Goal: Task Accomplishment & Management: Manage account settings

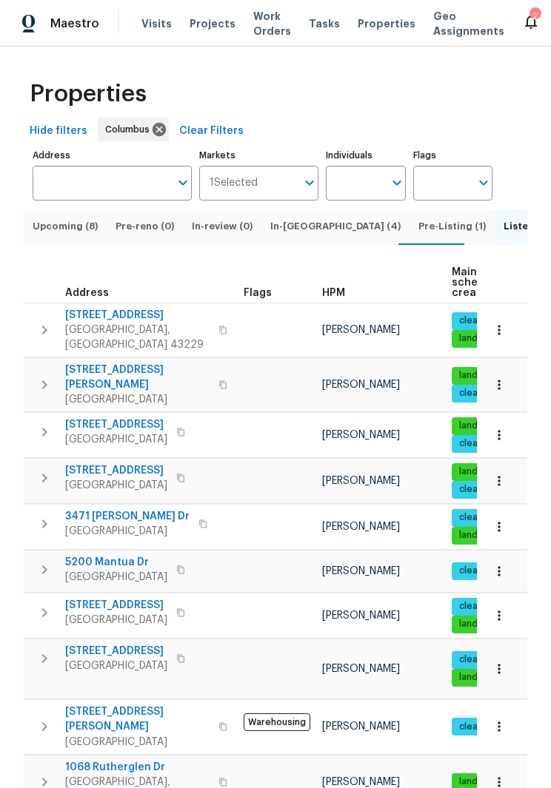
click at [121, 321] on span "2222 Trent Rd" at bounding box center [137, 315] width 144 height 15
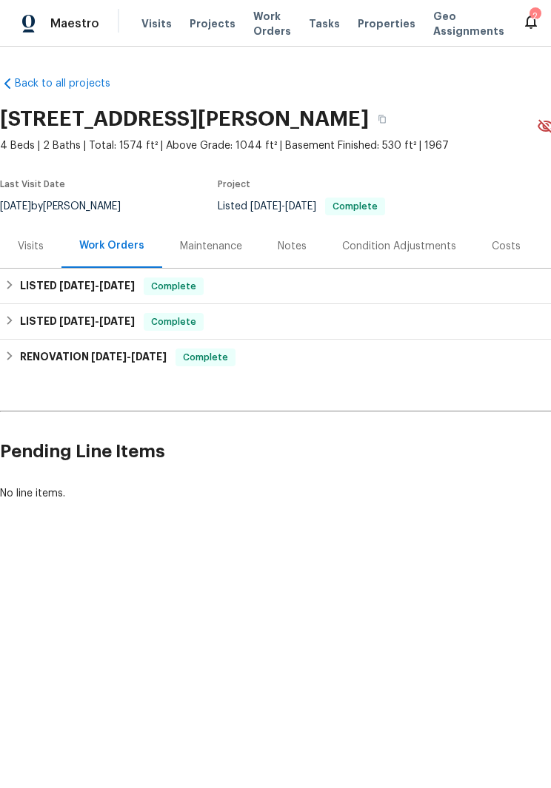
click at [34, 249] on div "Visits" at bounding box center [31, 246] width 26 height 15
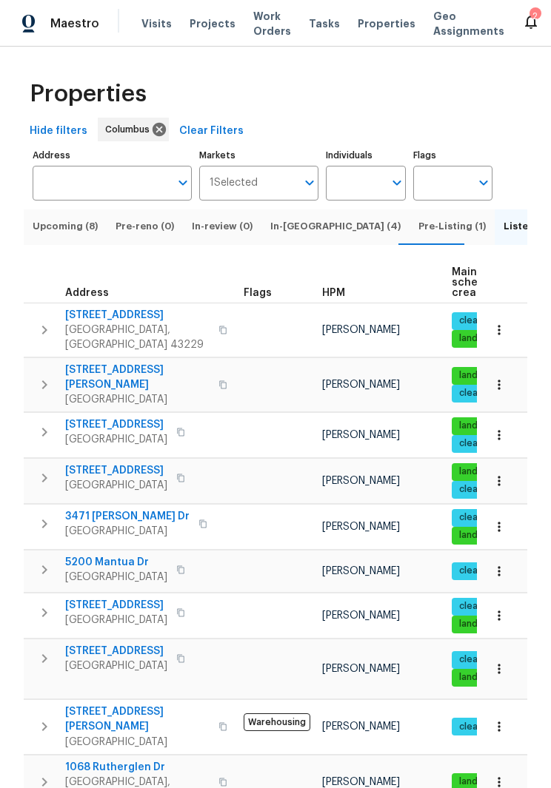
click at [503, 232] on span "Listed (23)" at bounding box center [529, 226] width 52 height 16
click at [181, 186] on icon "Open" at bounding box center [183, 183] width 18 height 18
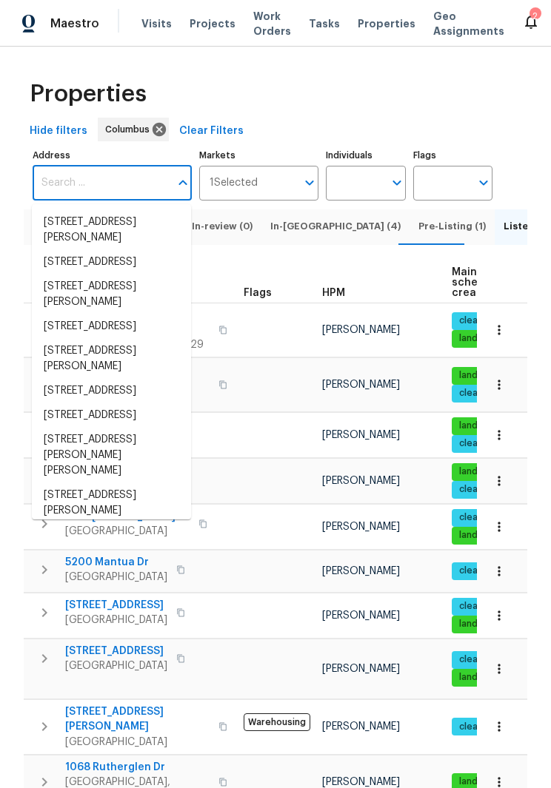
click at [181, 184] on icon "Close" at bounding box center [182, 182] width 8 height 5
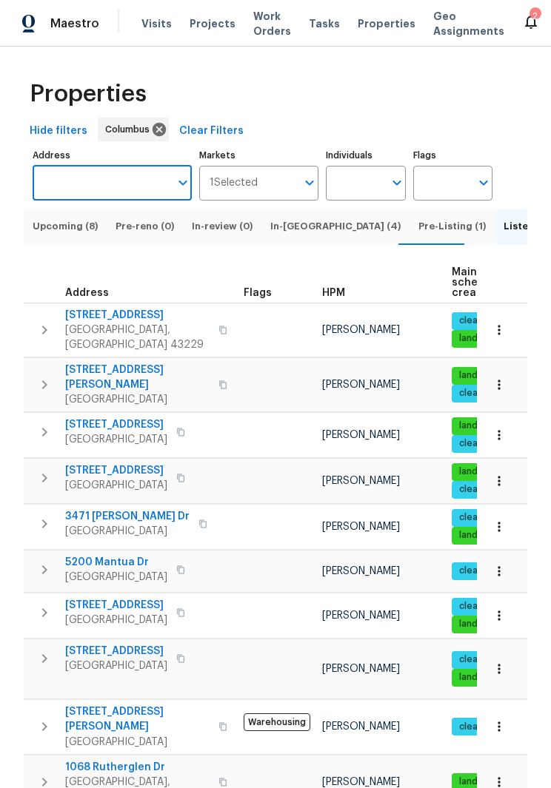
click at [41, 323] on icon "button" at bounding box center [45, 330] width 18 height 18
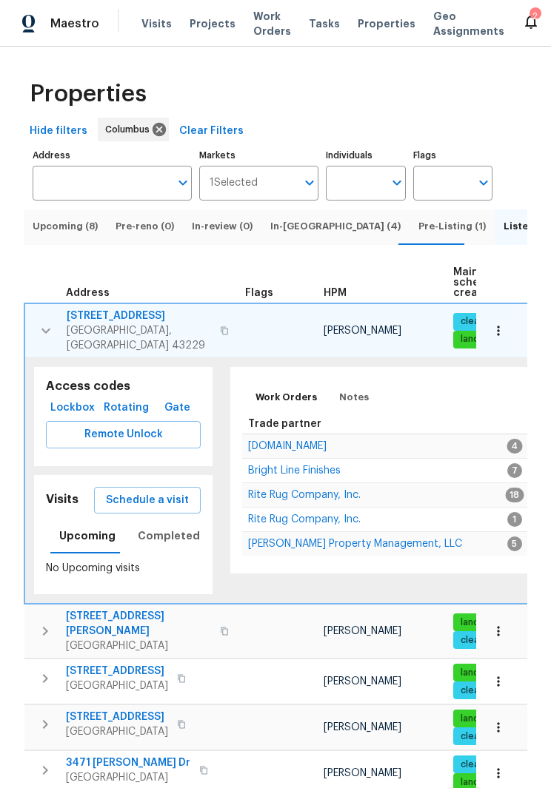
click at [144, 503] on button "Schedule a visit" at bounding box center [147, 500] width 107 height 27
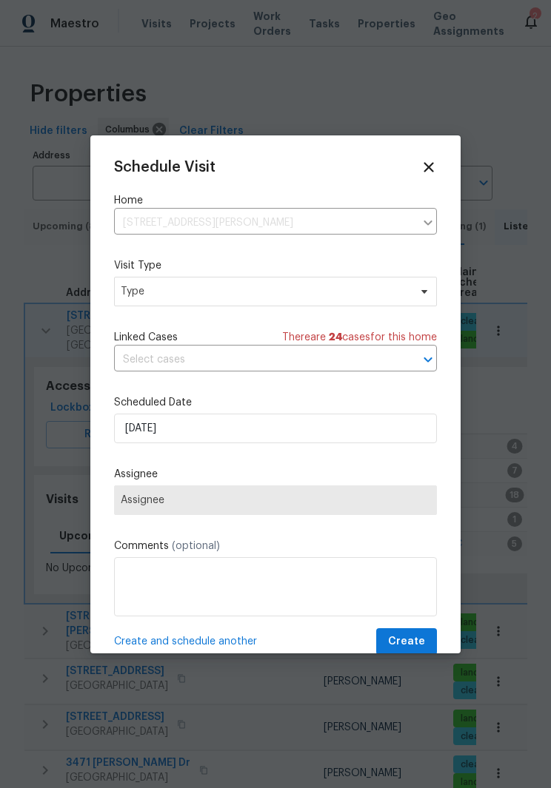
click at [427, 159] on icon at bounding box center [428, 167] width 16 height 16
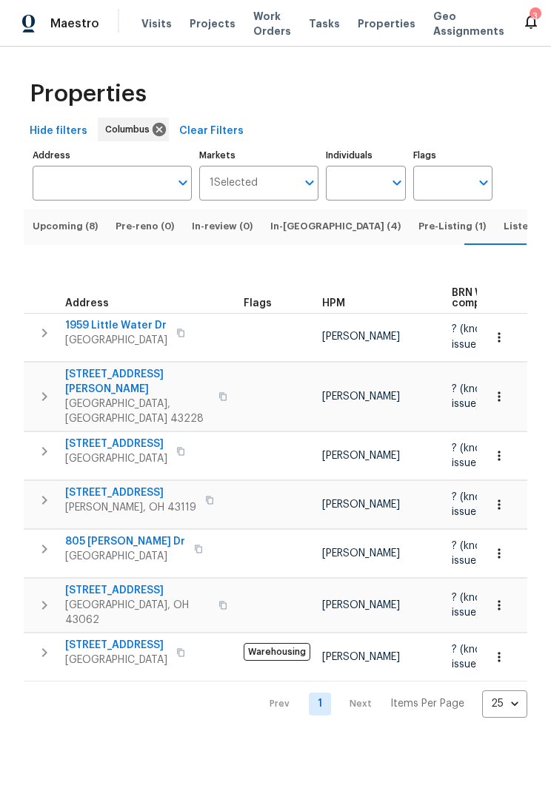
click at [129, 381] on span "264 Lawrence Ave" at bounding box center [137, 382] width 144 height 30
click at [164, 378] on span "[STREET_ADDRESS][PERSON_NAME]" at bounding box center [137, 382] width 144 height 30
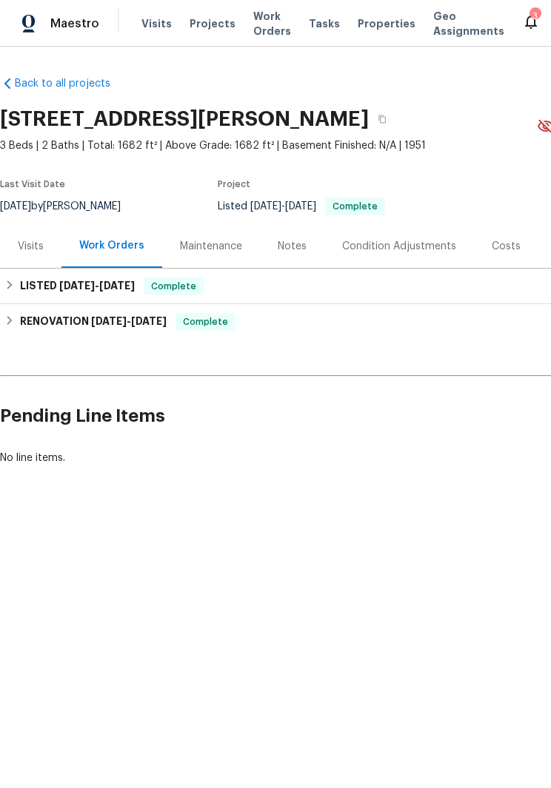
click at [33, 252] on div "Visits" at bounding box center [31, 246] width 26 height 15
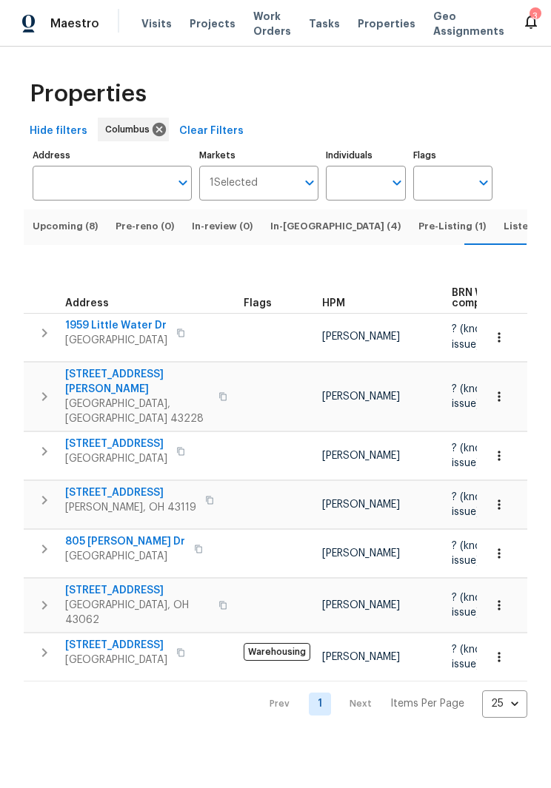
click at [56, 375] on button "button" at bounding box center [45, 396] width 30 height 59
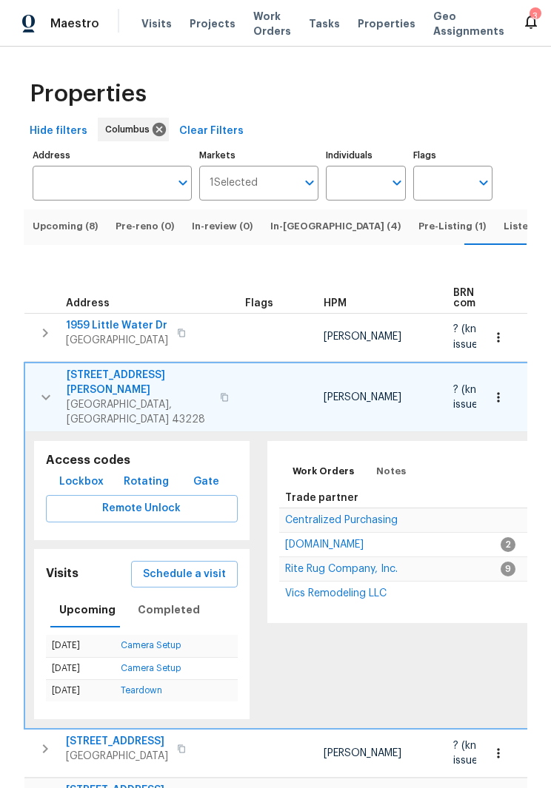
click at [201, 561] on button "Schedule a visit" at bounding box center [184, 574] width 107 height 27
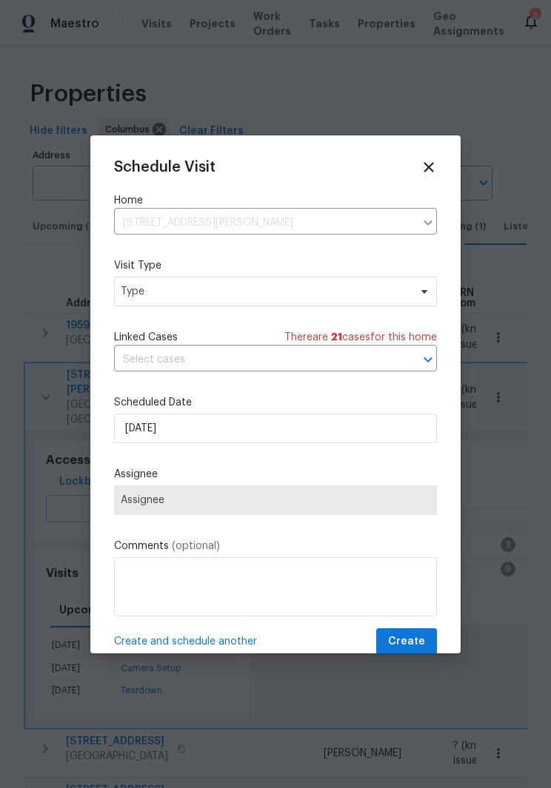
click at [422, 212] on div "264 Lawrence Ave, Columbus, OH 43228 ​" at bounding box center [275, 223] width 323 height 23
click at [419, 291] on icon at bounding box center [424, 292] width 12 height 12
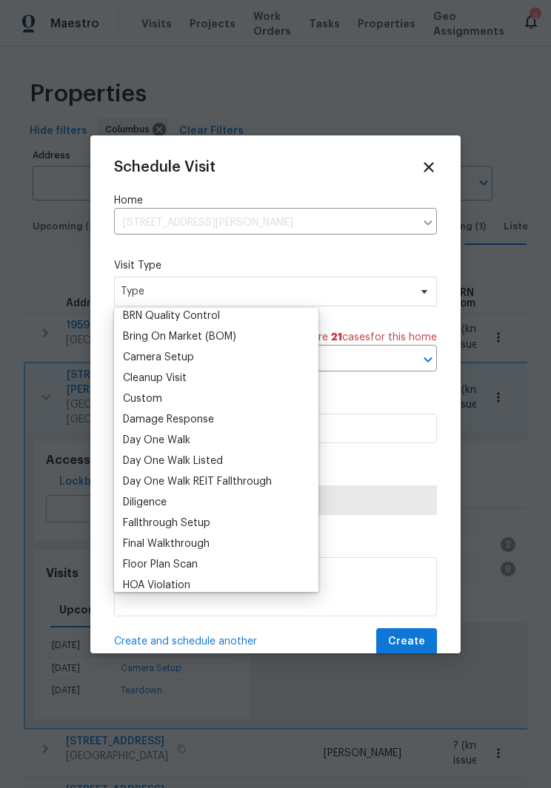
scroll to position [148, 0]
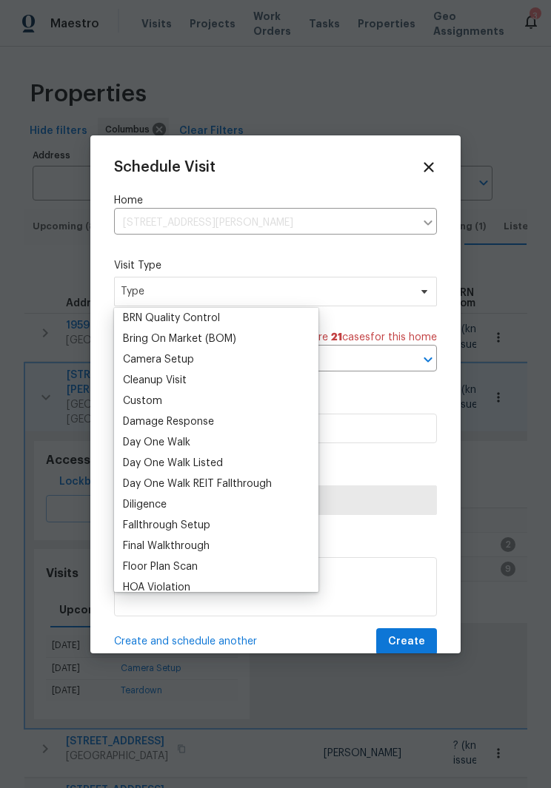
click at [221, 357] on div "Camera Setup" at bounding box center [215, 359] width 195 height 21
click at [423, 306] on span "Type" at bounding box center [275, 292] width 323 height 30
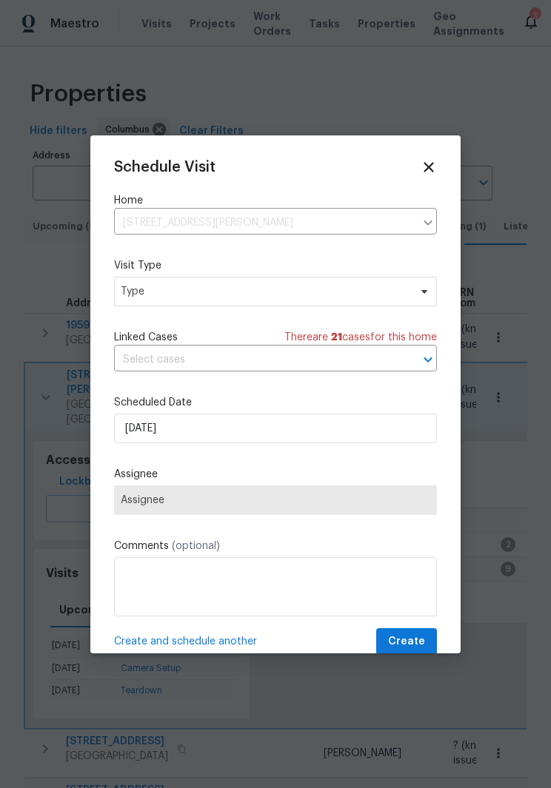
click at [269, 504] on span "Assignee" at bounding box center [275, 500] width 309 height 12
click at [298, 506] on span "Assignee" at bounding box center [275, 500] width 309 height 12
click at [417, 291] on span at bounding box center [422, 292] width 16 height 12
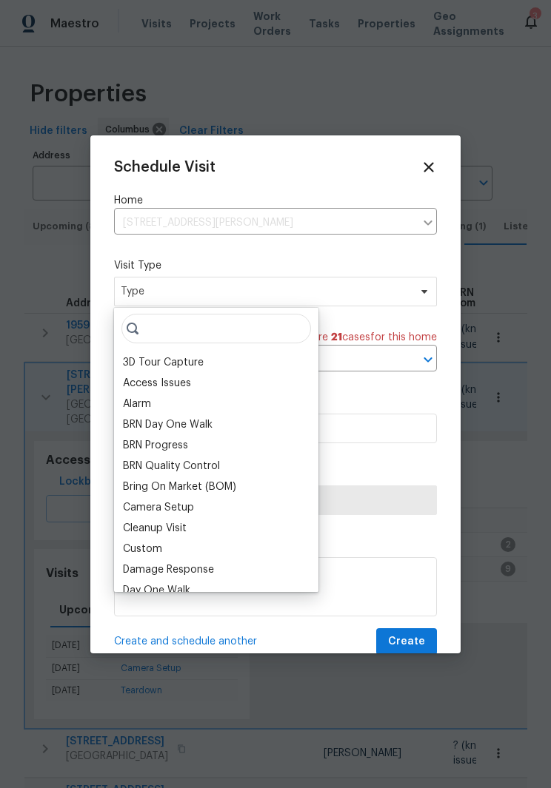
click at [198, 506] on div "Camera Setup" at bounding box center [215, 507] width 195 height 21
click at [259, 506] on div "Camera Setup" at bounding box center [215, 507] width 195 height 21
click at [361, 306] on span "Type" at bounding box center [275, 292] width 323 height 30
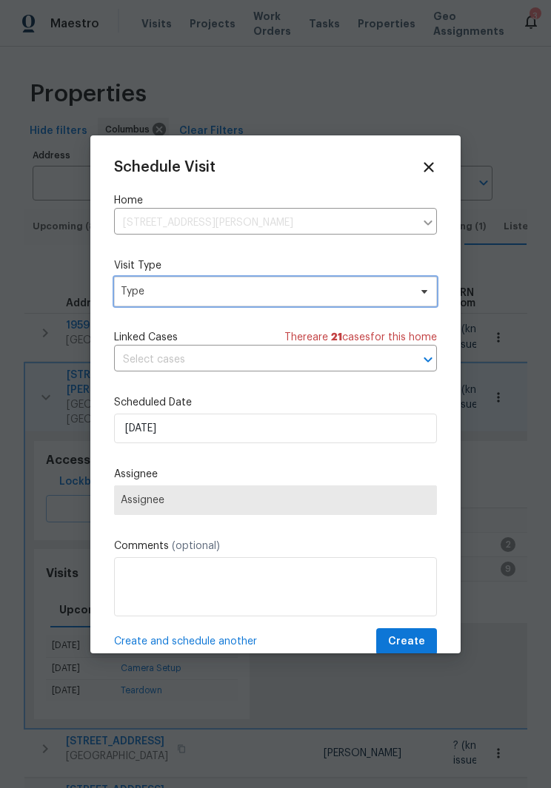
click at [252, 297] on span "Type" at bounding box center [265, 291] width 288 height 15
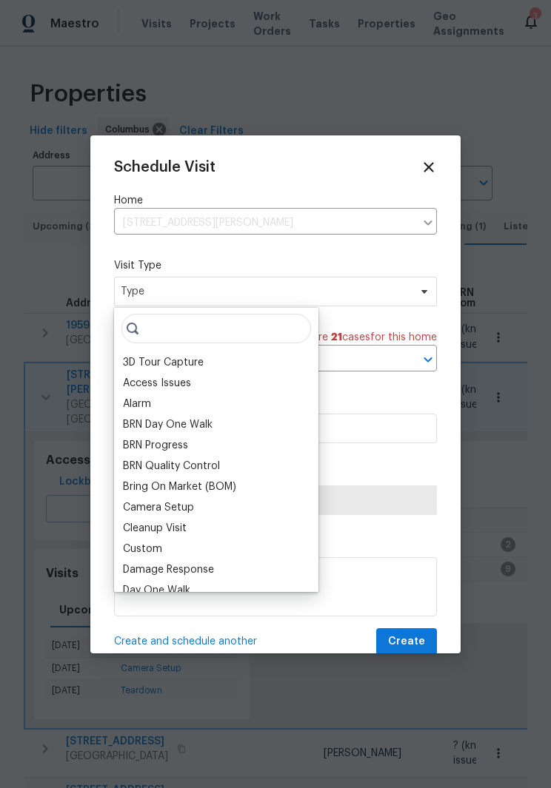
click at [186, 492] on div "Bring On Market (BOM)" at bounding box center [179, 487] width 113 height 15
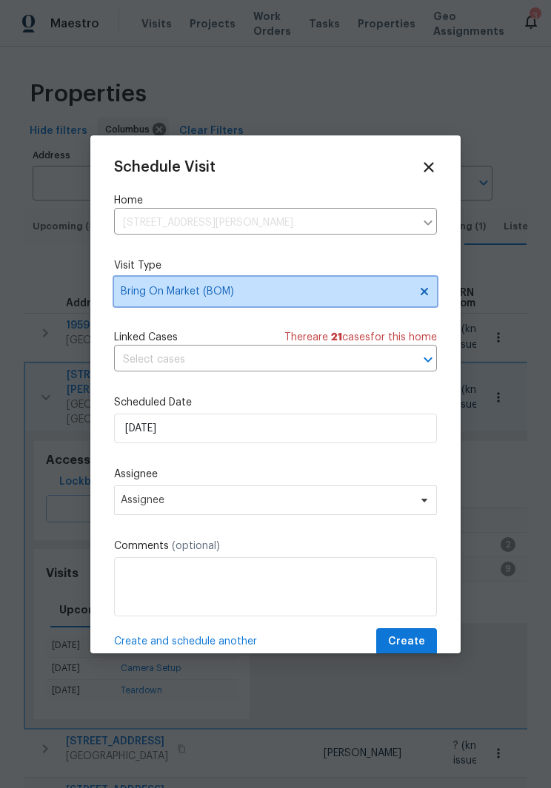
click at [415, 296] on span at bounding box center [422, 292] width 16 height 12
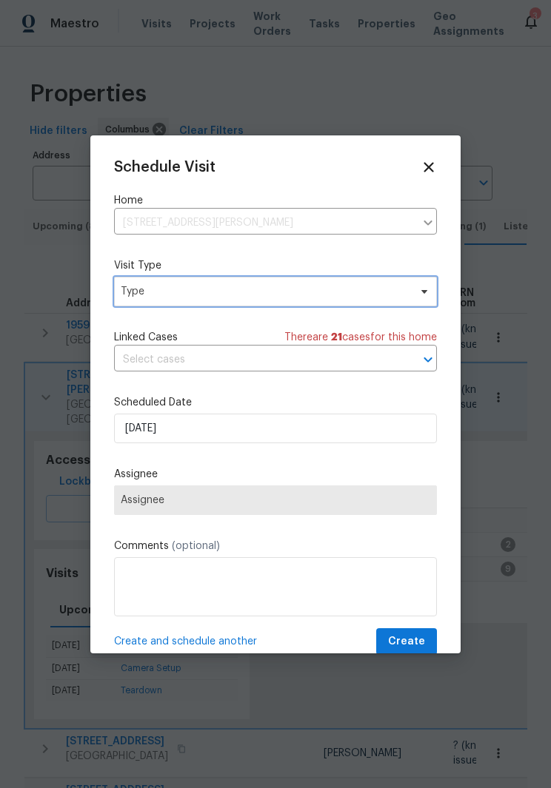
click at [264, 281] on span "Type" at bounding box center [275, 292] width 323 height 30
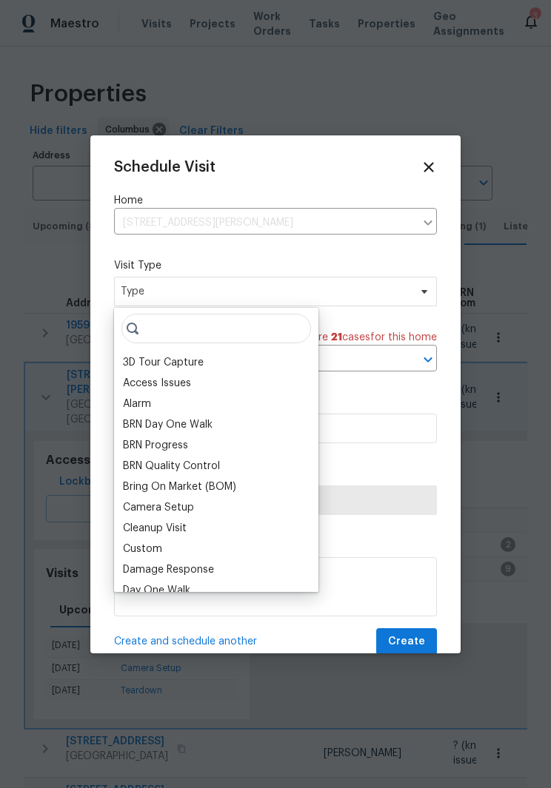
click at [157, 506] on div "Camera Setup" at bounding box center [158, 507] width 71 height 15
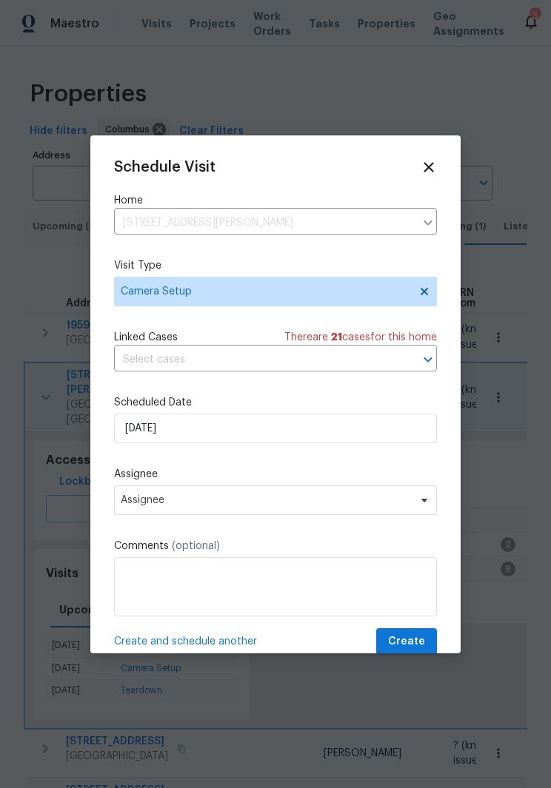
click at [336, 372] on input "text" at bounding box center [254, 360] width 281 height 23
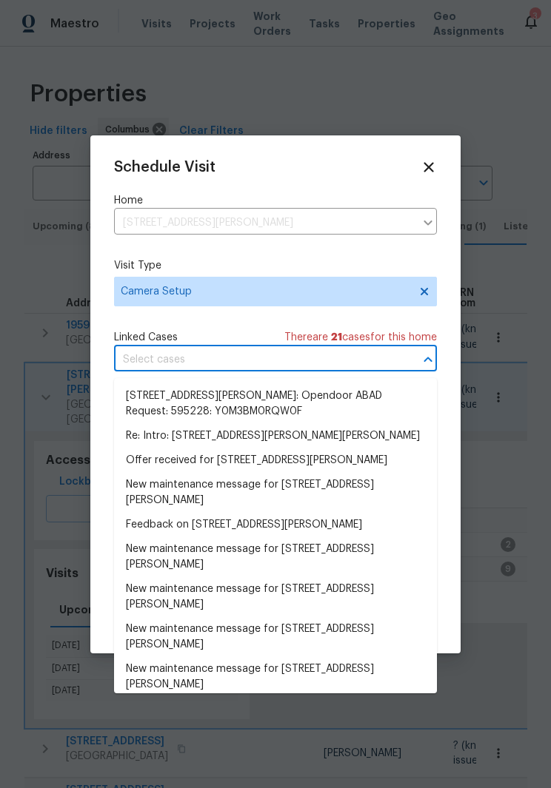
click at [371, 164] on div "Schedule Visit" at bounding box center [275, 167] width 323 height 16
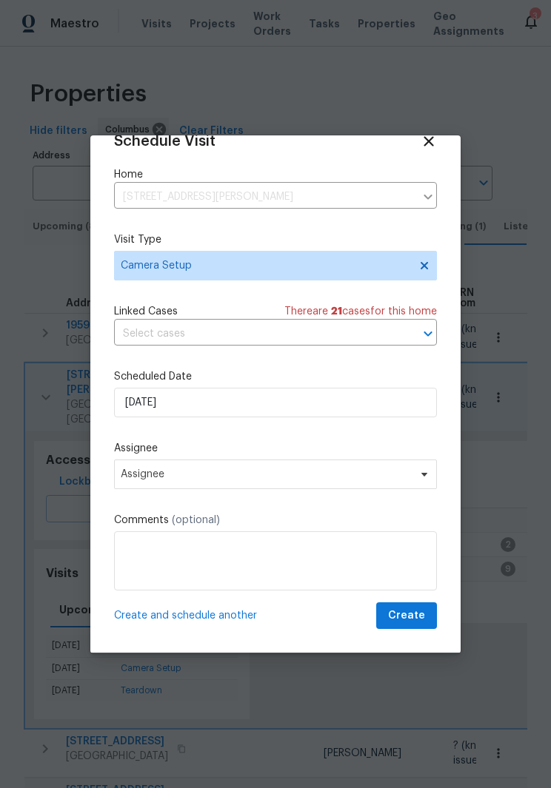
scroll to position [29, 0]
click at [410, 617] on span "Create" at bounding box center [406, 616] width 37 height 19
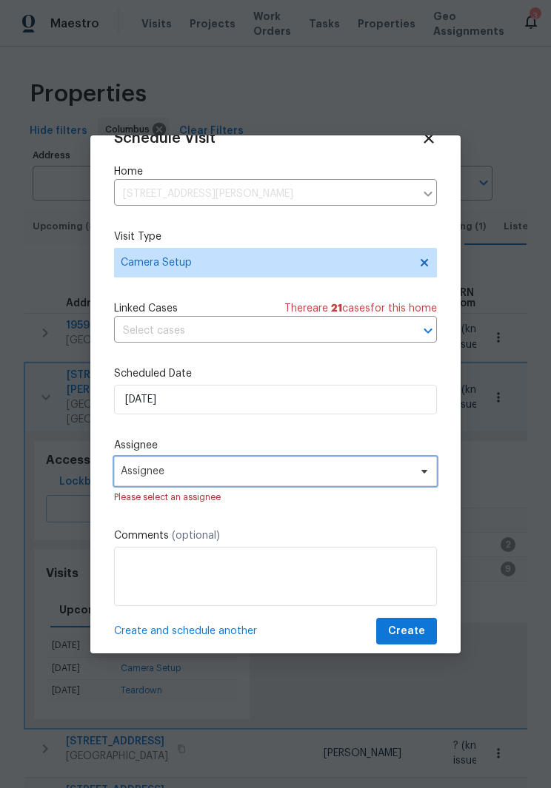
click at [417, 473] on span at bounding box center [422, 472] width 16 height 12
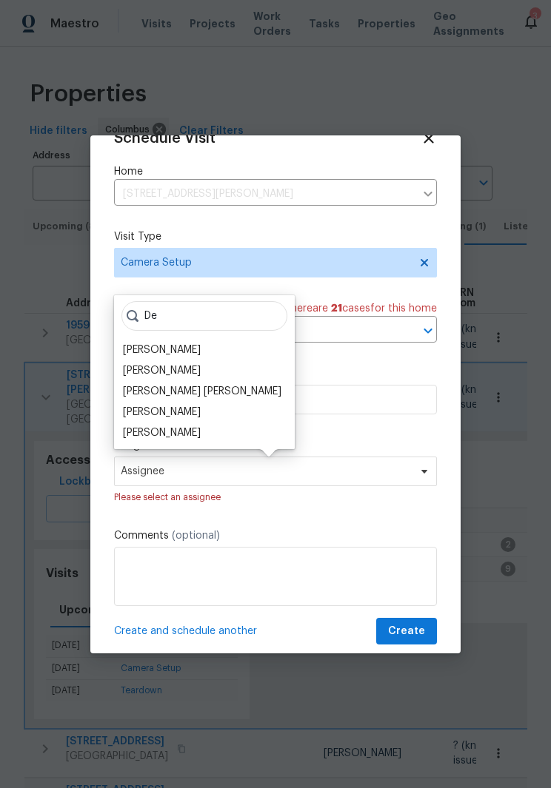
type input "De"
click at [188, 346] on div "[PERSON_NAME]" at bounding box center [162, 350] width 78 height 15
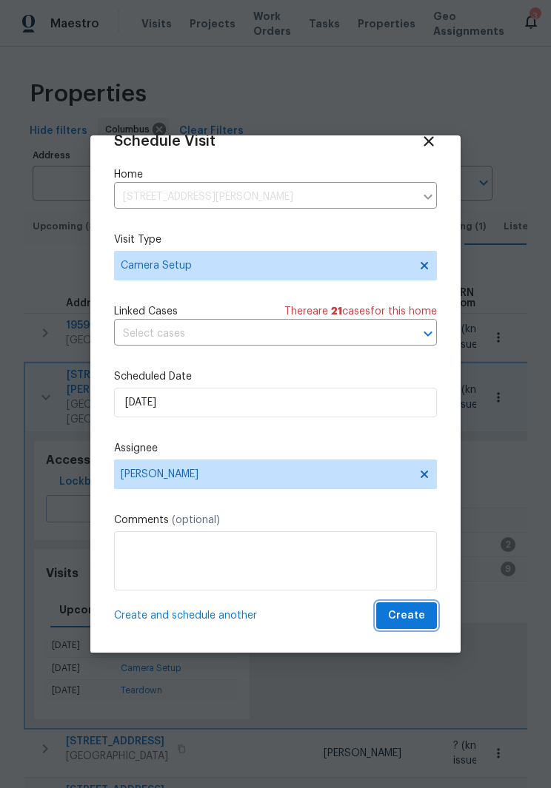
click at [414, 610] on span "Create" at bounding box center [406, 616] width 37 height 19
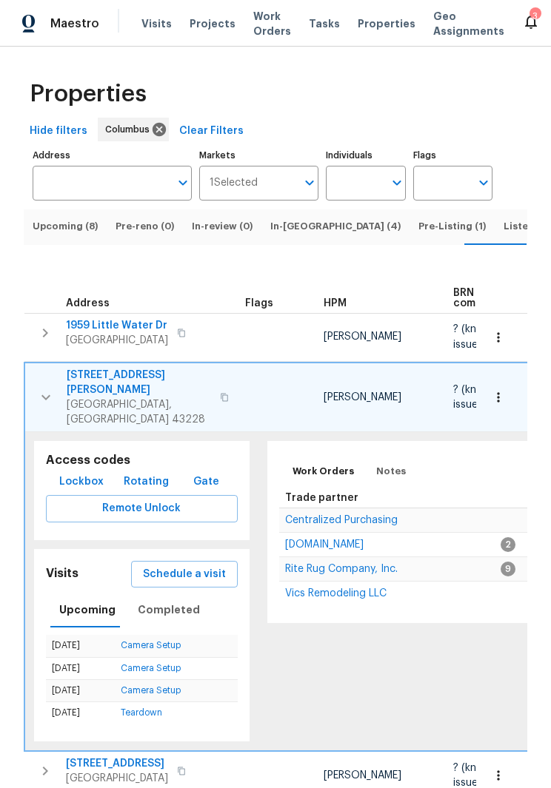
click at [503, 228] on span "Listed (23)" at bounding box center [529, 226] width 52 height 16
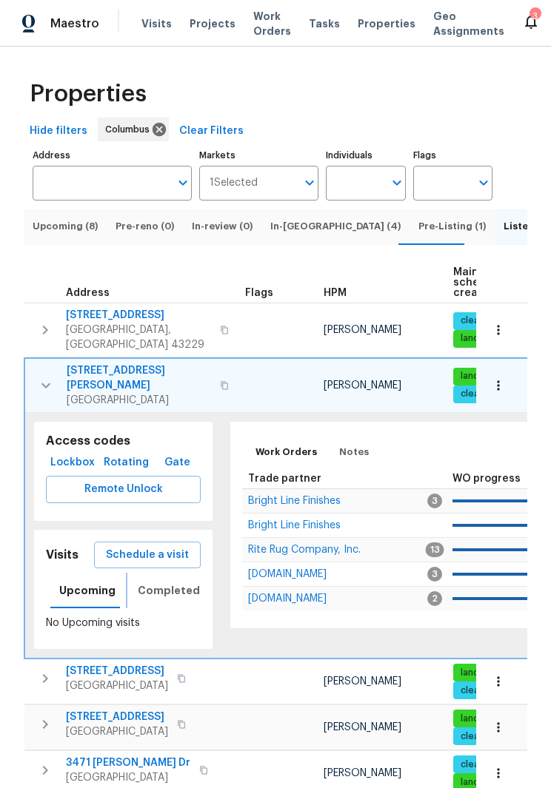
click at [163, 582] on span "Completed" at bounding box center [169, 591] width 62 height 19
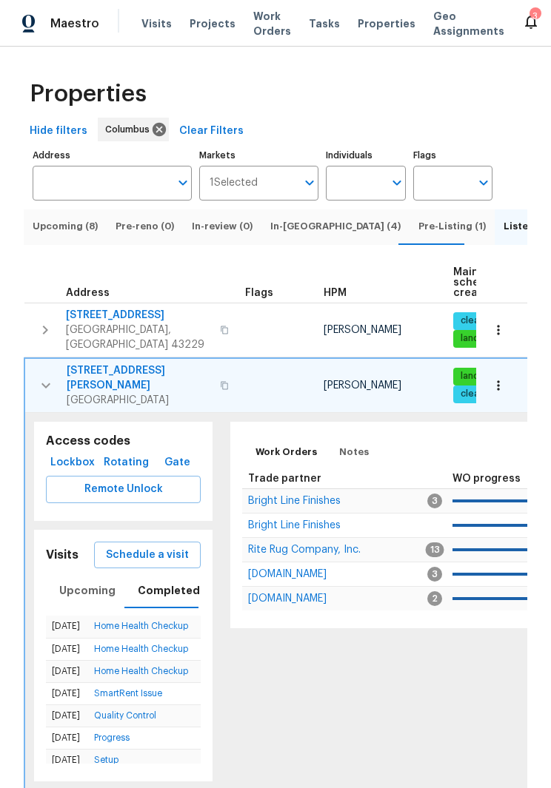
click at [149, 546] on span "Schedule a visit" at bounding box center [147, 555] width 83 height 19
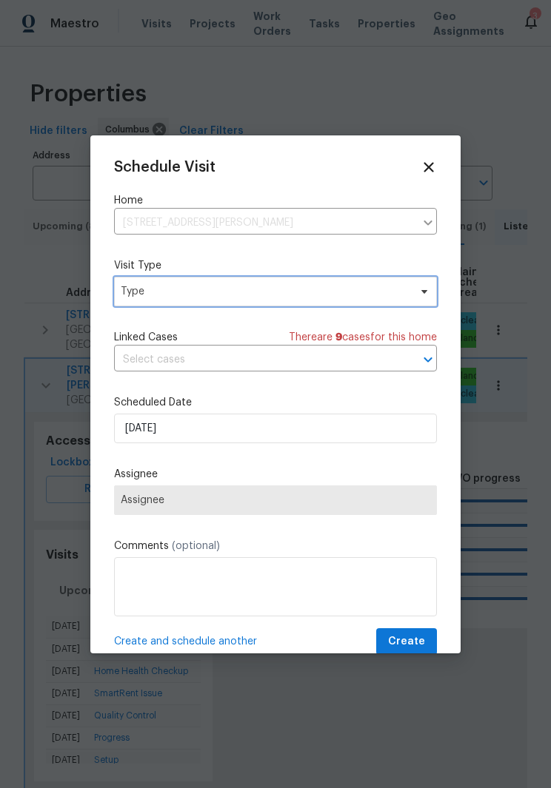
click at [420, 294] on icon at bounding box center [424, 292] width 12 height 12
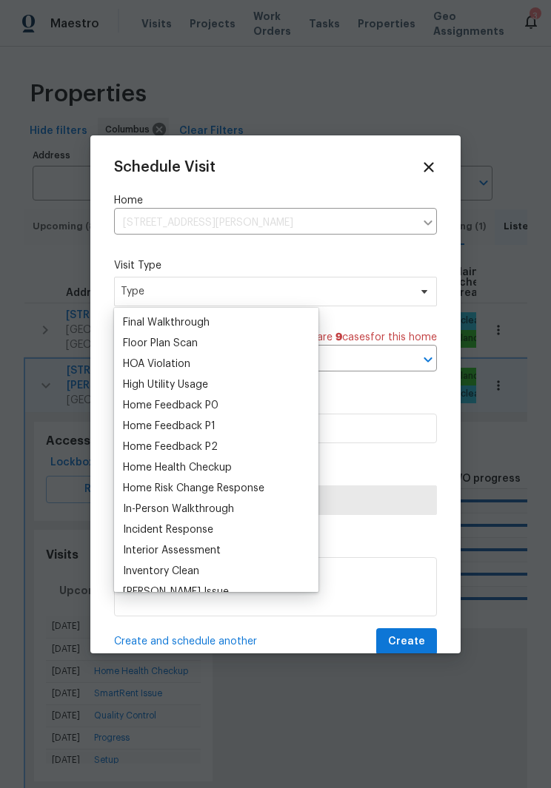
scroll to position [383, 0]
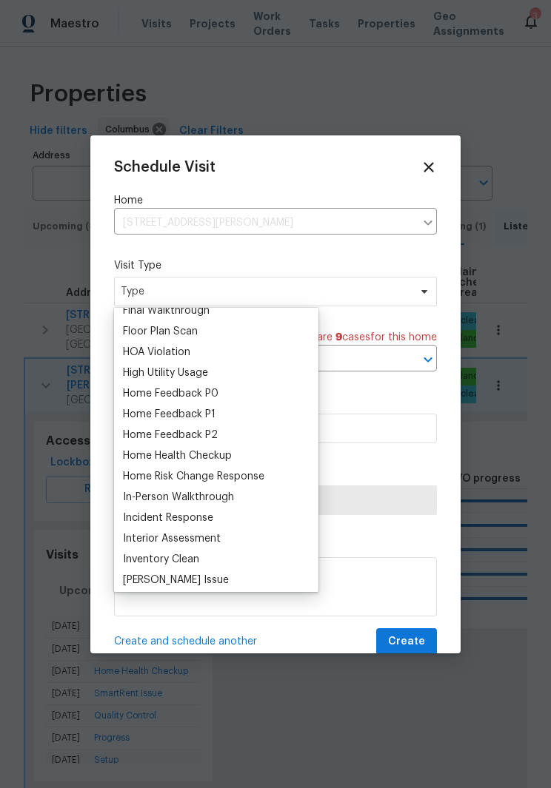
click at [209, 461] on div "Home Health Checkup" at bounding box center [177, 456] width 109 height 15
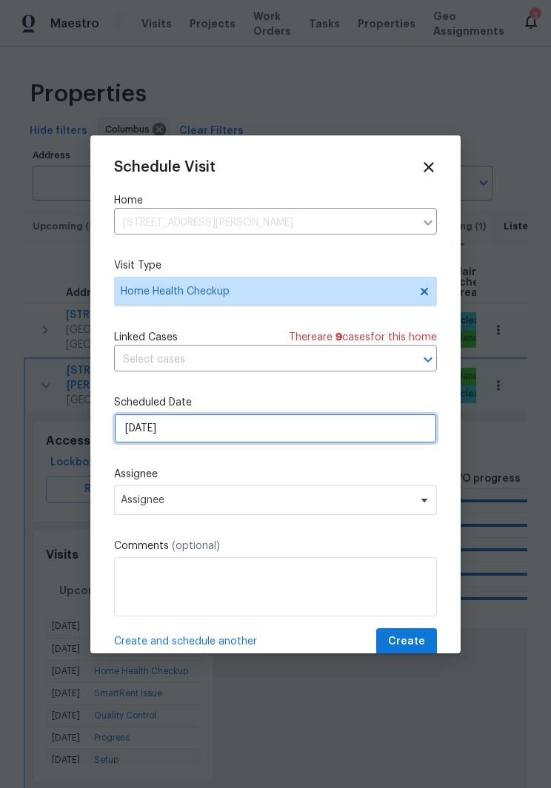
click at [354, 424] on input "[DATE]" at bounding box center [275, 429] width 323 height 30
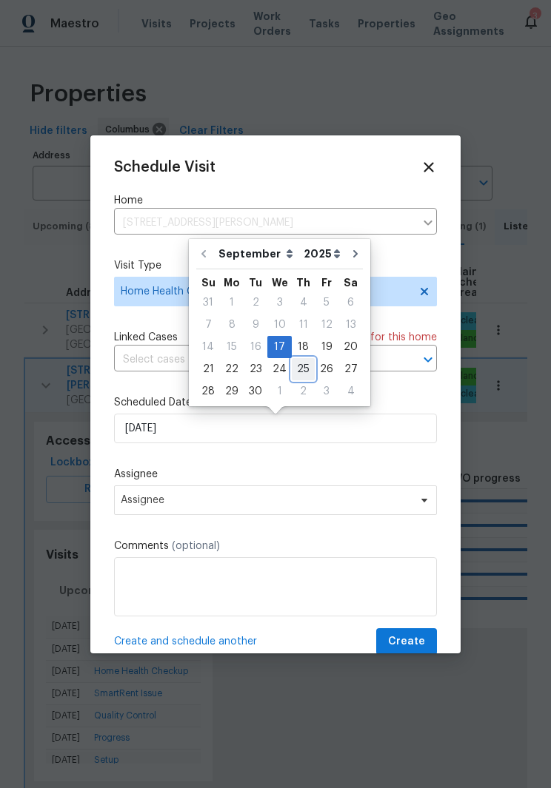
click at [305, 372] on div "25" at bounding box center [303, 369] width 23 height 21
type input "[DATE]"
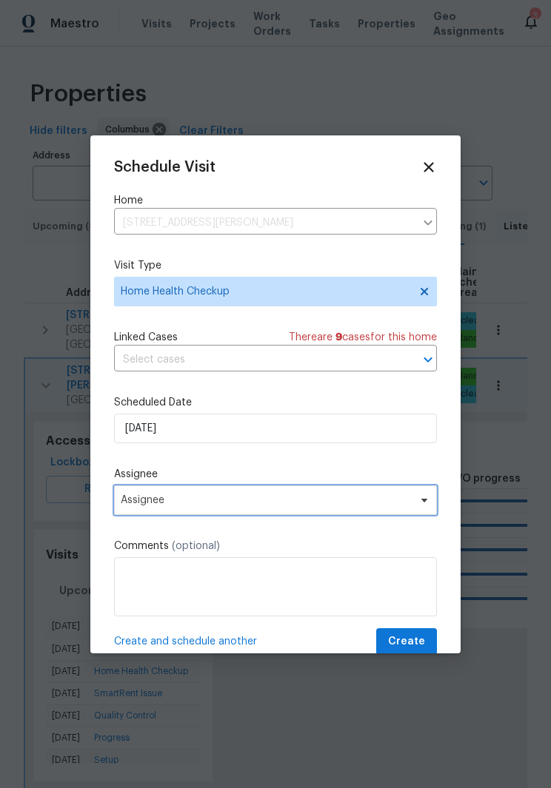
click at [423, 502] on icon at bounding box center [424, 500] width 6 height 4
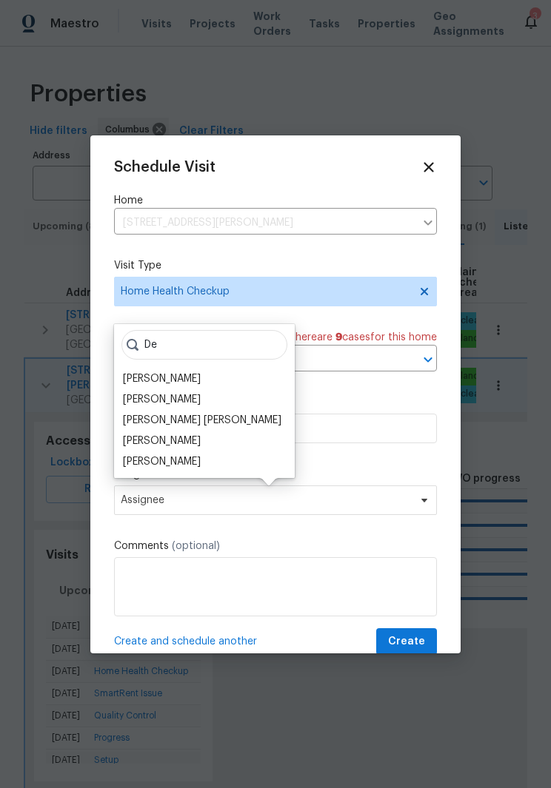
type input "De"
click at [191, 380] on div "[PERSON_NAME]" at bounding box center [162, 379] width 78 height 15
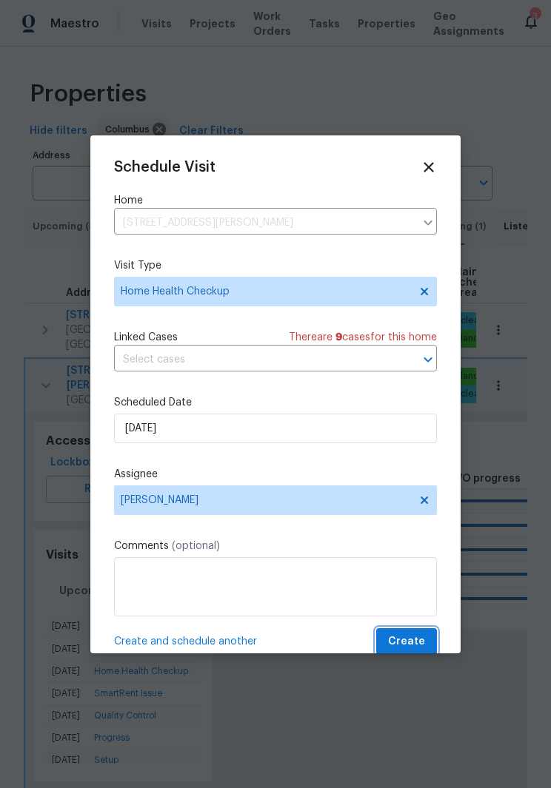
click at [413, 638] on span "Create" at bounding box center [406, 642] width 37 height 19
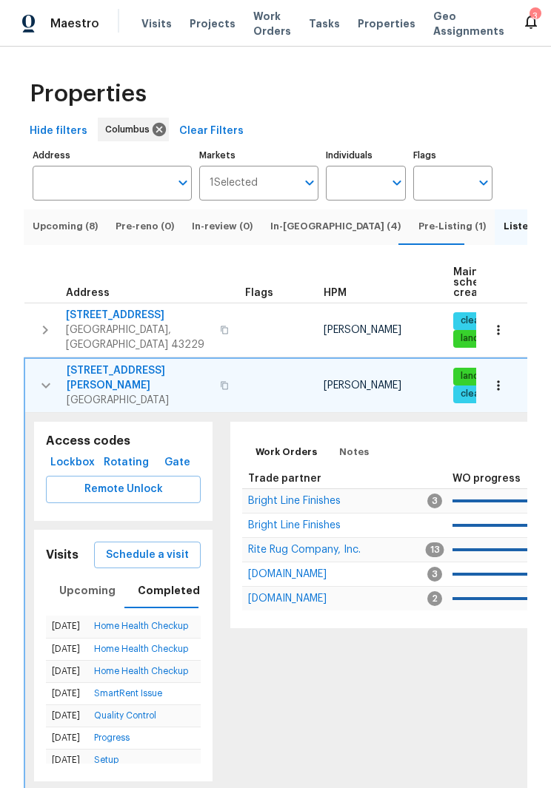
click at [46, 377] on icon "button" at bounding box center [46, 386] width 18 height 18
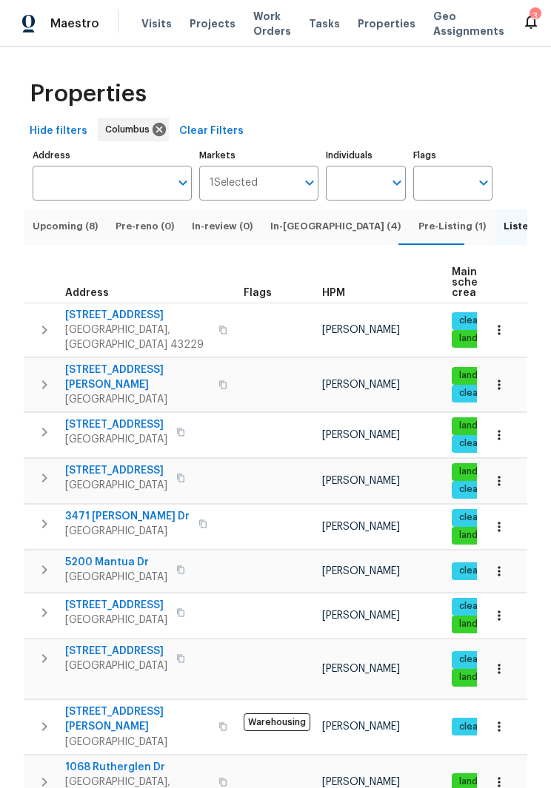
click at [118, 323] on span "[GEOGRAPHIC_DATA], [GEOGRAPHIC_DATA] 43229" at bounding box center [137, 338] width 144 height 30
click at [56, 324] on button "button" at bounding box center [45, 330] width 30 height 44
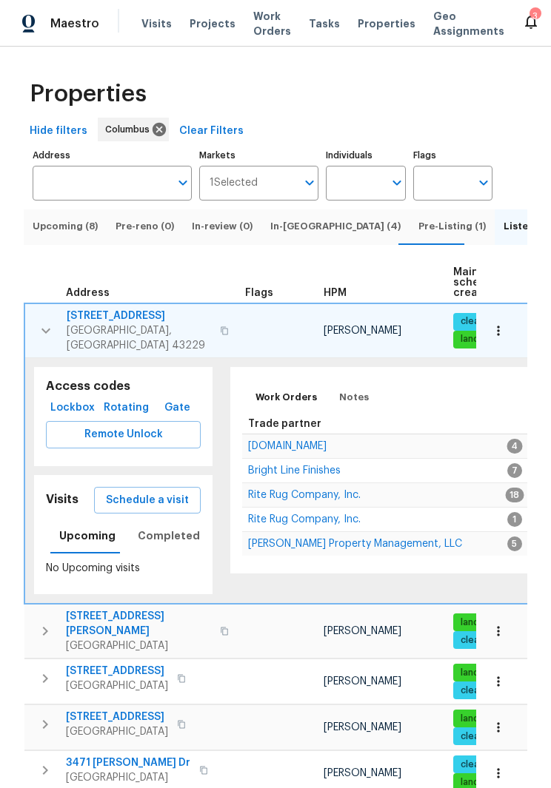
click at [149, 492] on span "Schedule a visit" at bounding box center [147, 501] width 83 height 19
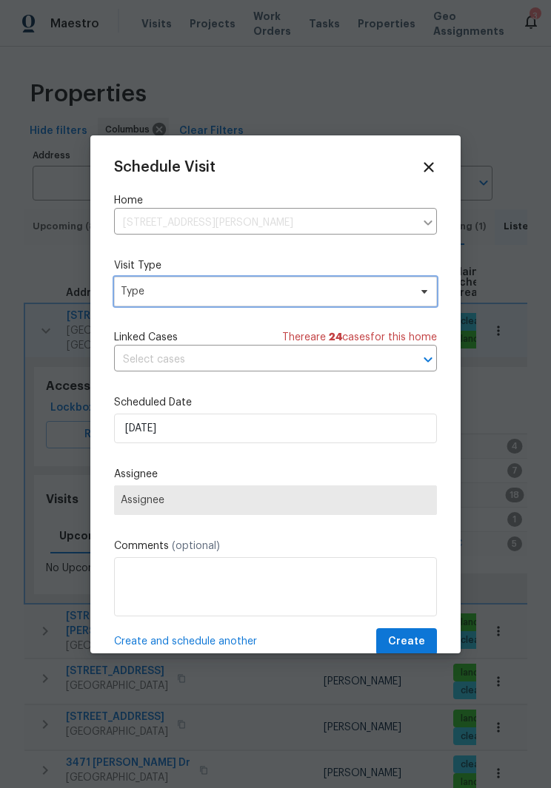
click at [429, 286] on icon at bounding box center [424, 292] width 12 height 12
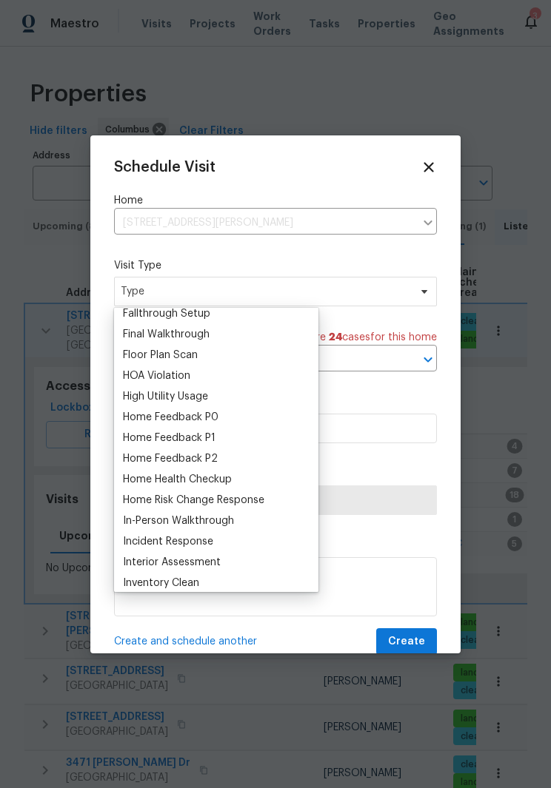
scroll to position [395, 0]
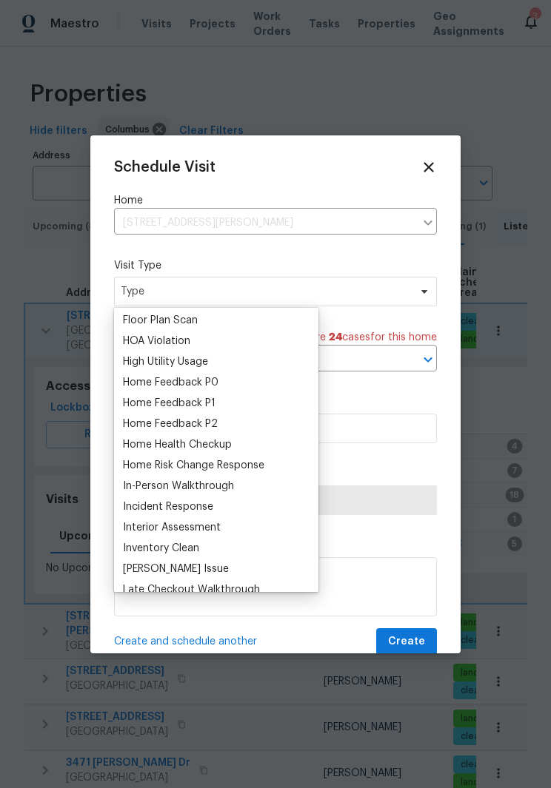
click at [231, 449] on div "Home Health Checkup" at bounding box center [177, 444] width 109 height 15
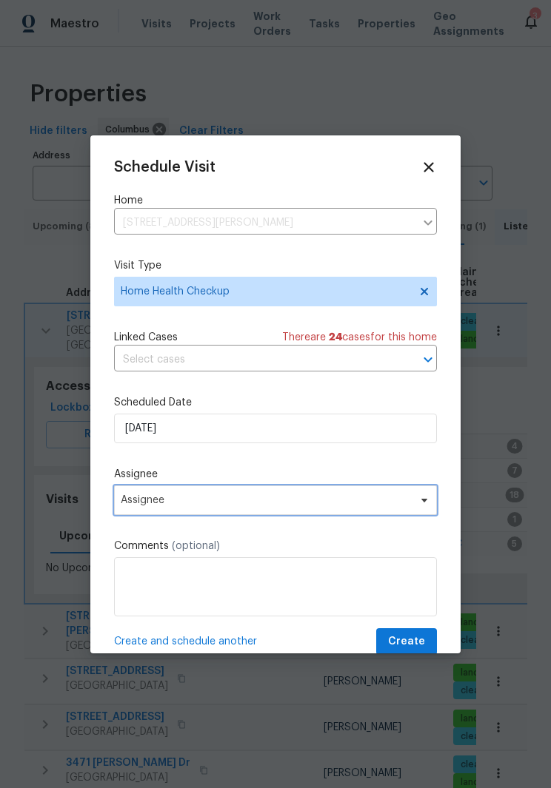
click at [432, 497] on span "Assignee" at bounding box center [275, 501] width 323 height 30
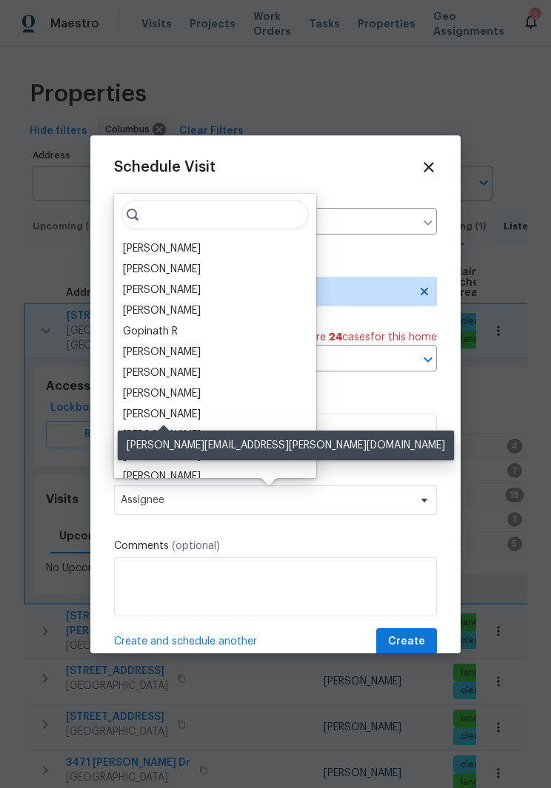
click at [198, 413] on div "[PERSON_NAME]" at bounding box center [162, 414] width 78 height 15
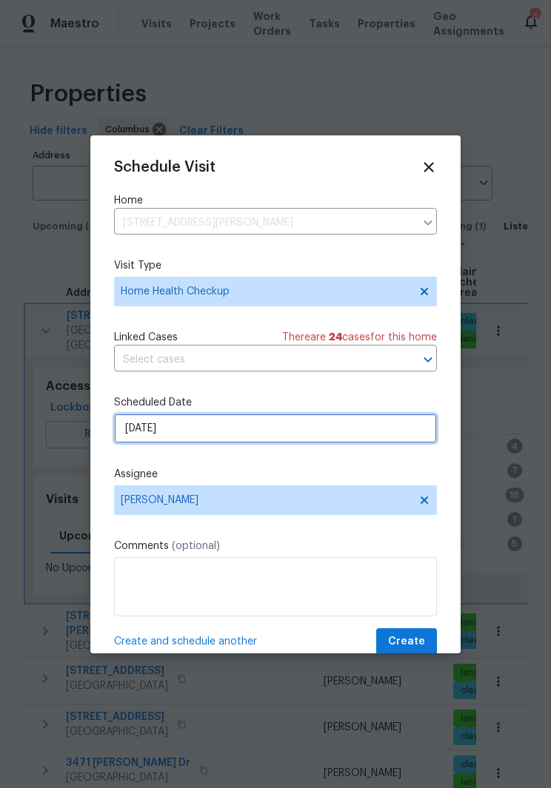
click at [345, 430] on input "[DATE]" at bounding box center [275, 429] width 323 height 30
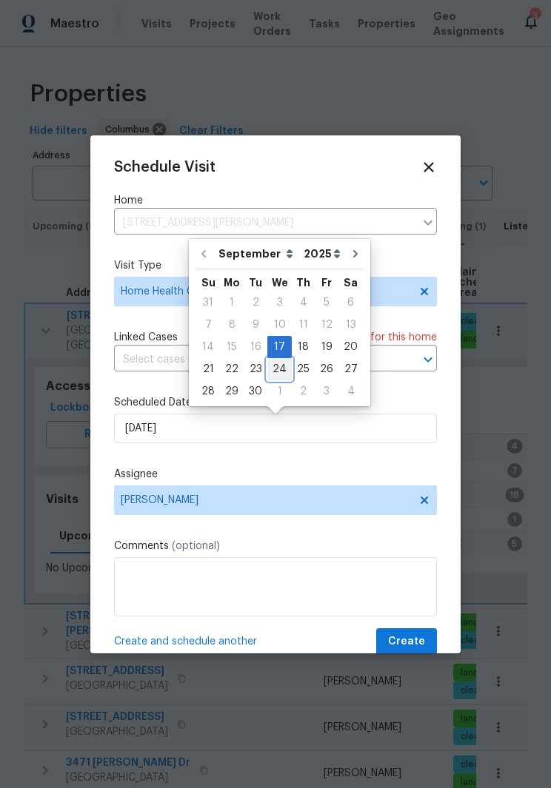
click at [286, 367] on div "24" at bounding box center [279, 369] width 24 height 21
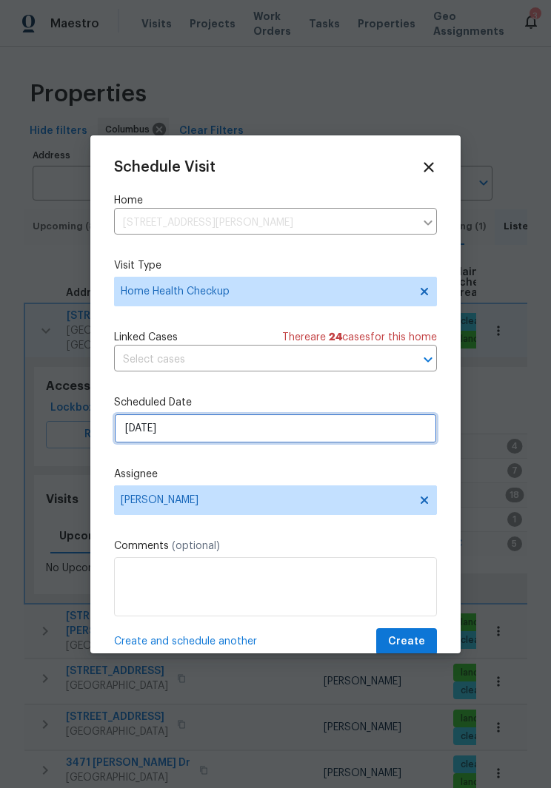
click at [228, 429] on input "[DATE]" at bounding box center [275, 429] width 323 height 30
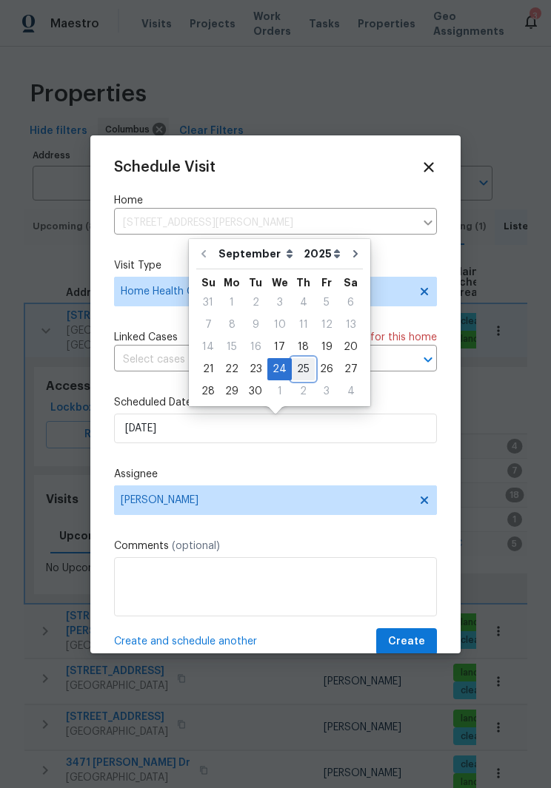
click at [307, 369] on div "25" at bounding box center [303, 369] width 23 height 21
type input "[DATE]"
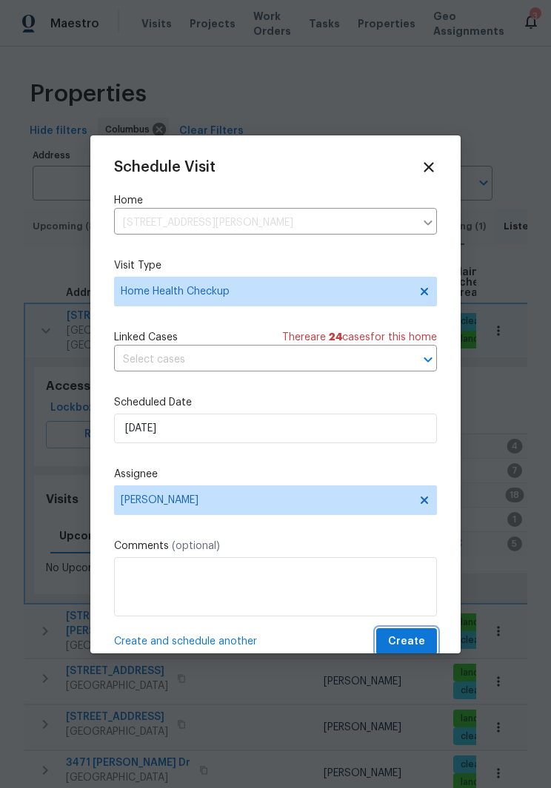
click at [419, 636] on span "Create" at bounding box center [406, 642] width 37 height 19
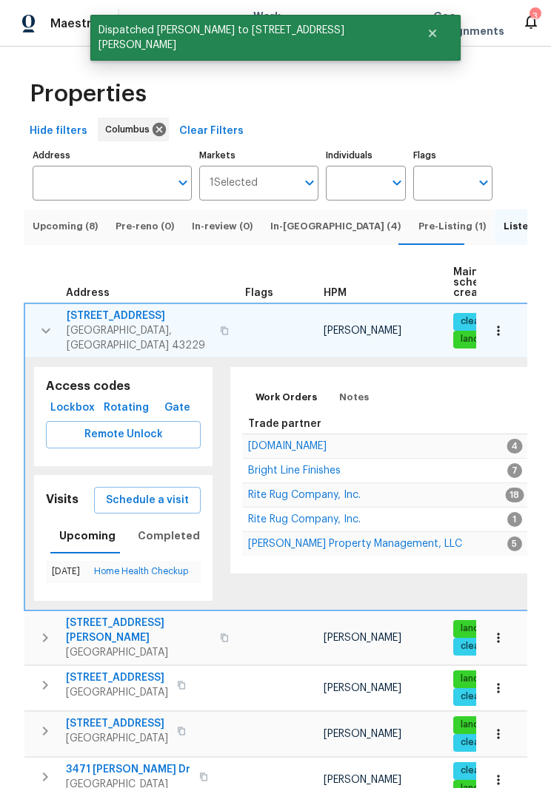
click at [56, 325] on button "button" at bounding box center [46, 331] width 30 height 44
